Goal: Task Accomplishment & Management: Manage account settings

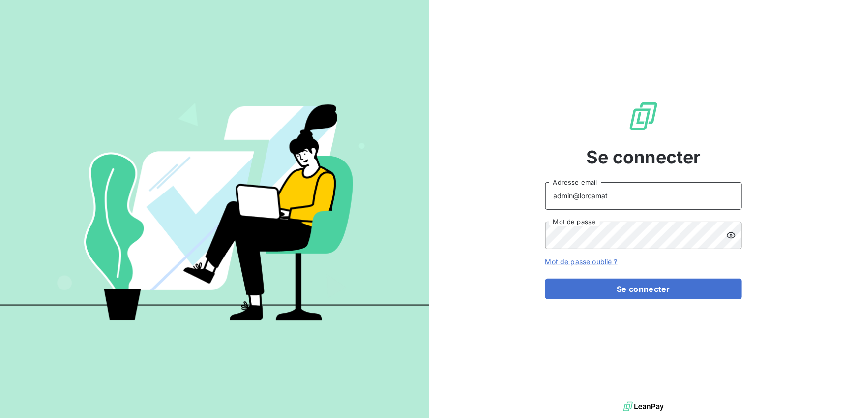
click at [639, 199] on input "admin@lorcamat" at bounding box center [643, 196] width 197 height 28
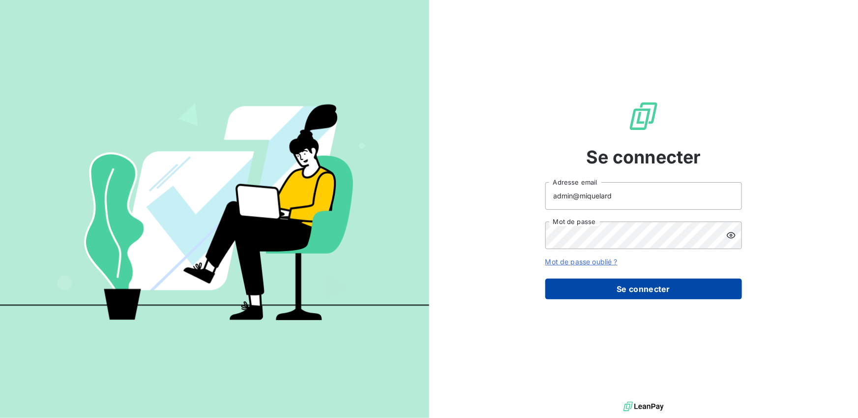
type input "admin@miquelard"
click at [633, 287] on button "Se connecter" at bounding box center [643, 288] width 197 height 21
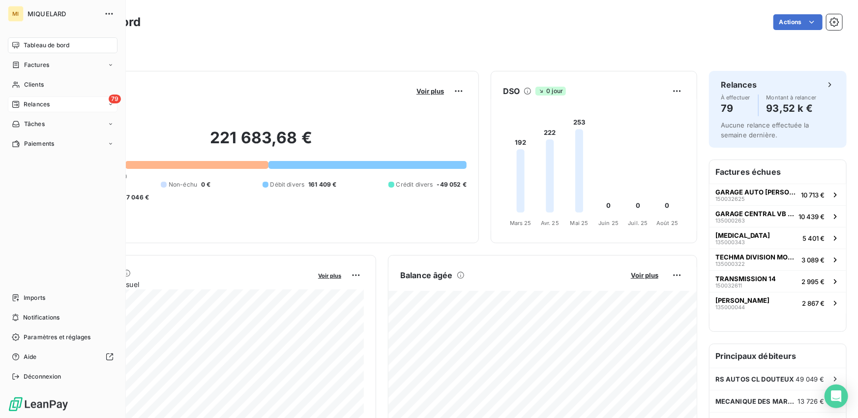
click at [31, 97] on div "79 Relances" at bounding box center [63, 104] width 110 height 16
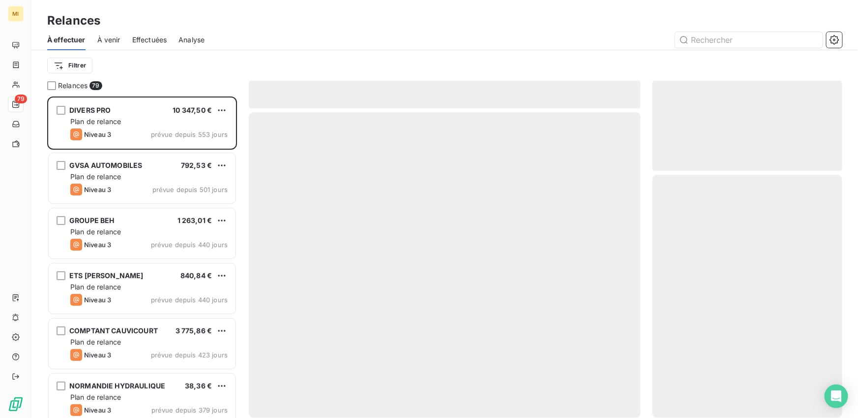
scroll to position [321, 190]
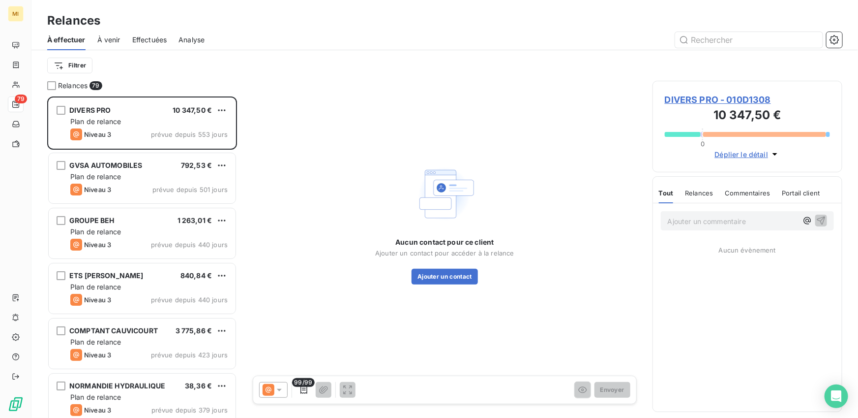
click at [154, 42] on span "Effectuées" at bounding box center [149, 40] width 35 height 10
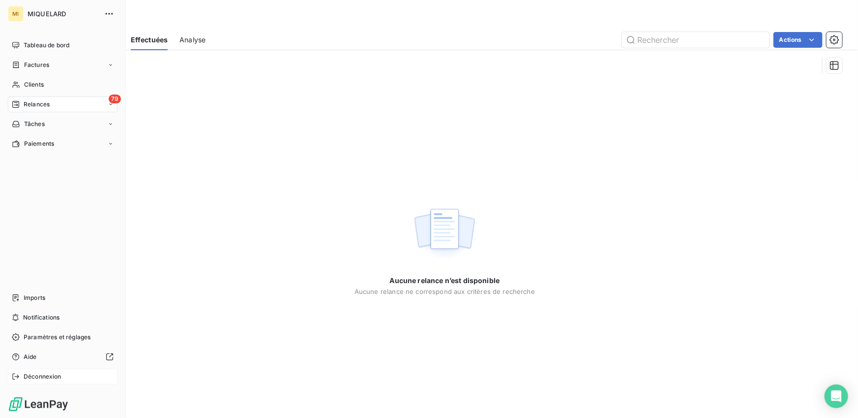
click at [25, 376] on span "Déconnexion" at bounding box center [43, 376] width 38 height 9
